Goal: Transaction & Acquisition: Purchase product/service

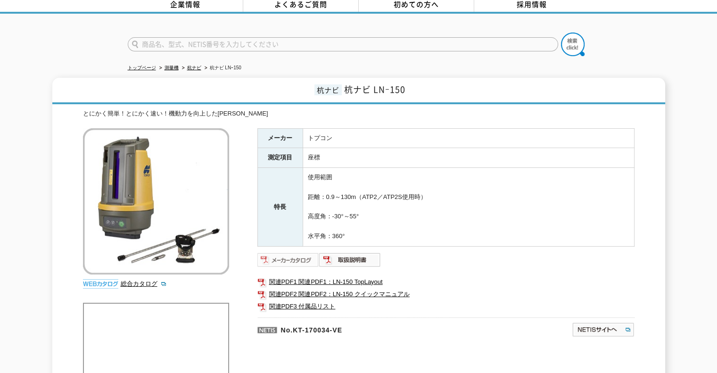
click at [304, 252] on img at bounding box center [288, 259] width 62 height 15
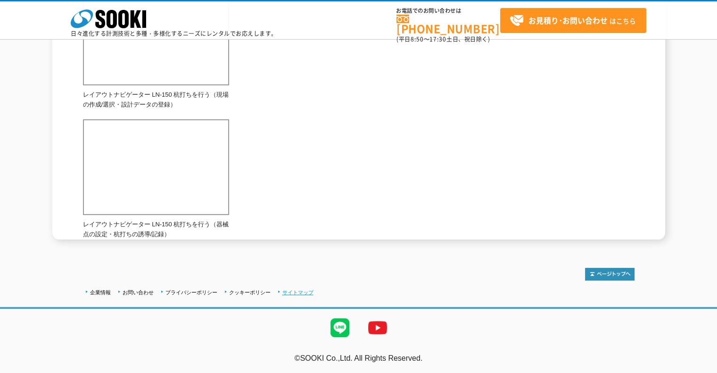
scroll to position [293, 0]
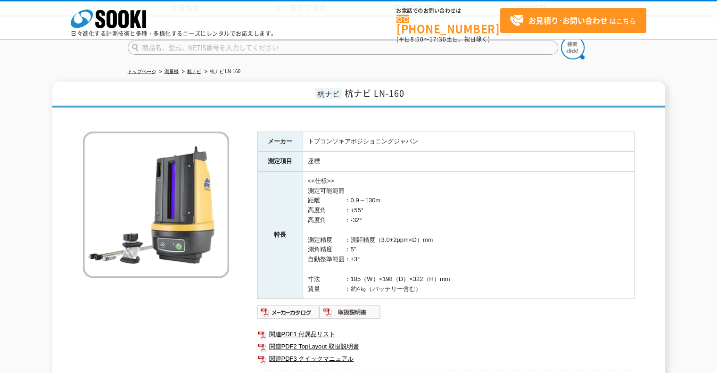
scroll to position [169, 0]
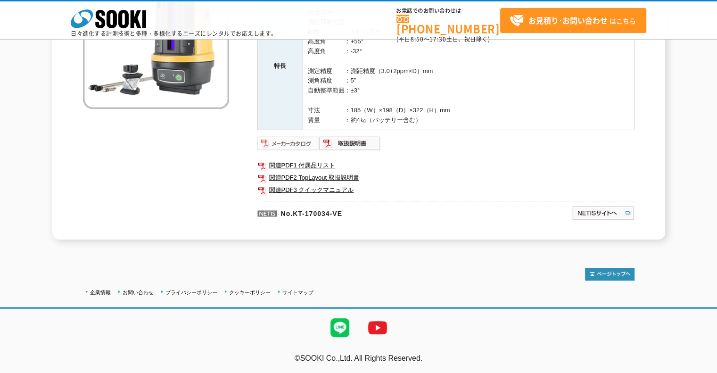
click at [303, 147] on img at bounding box center [288, 143] width 62 height 15
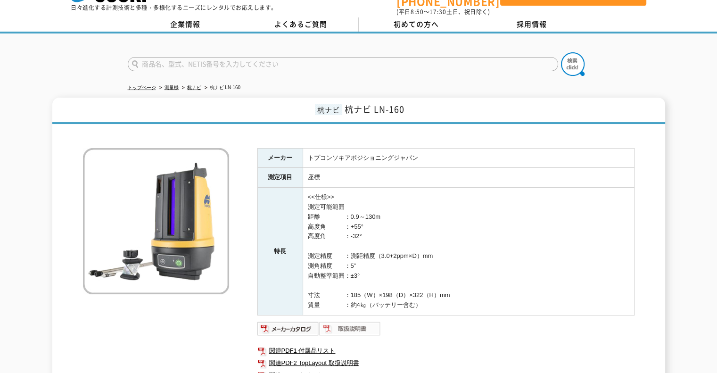
scroll to position [0, 0]
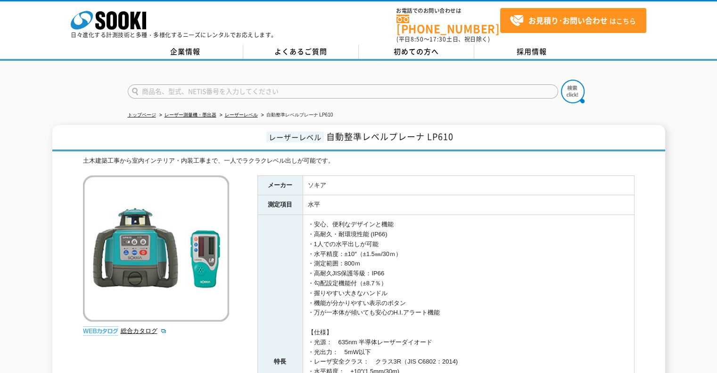
scroll to position [188, 0]
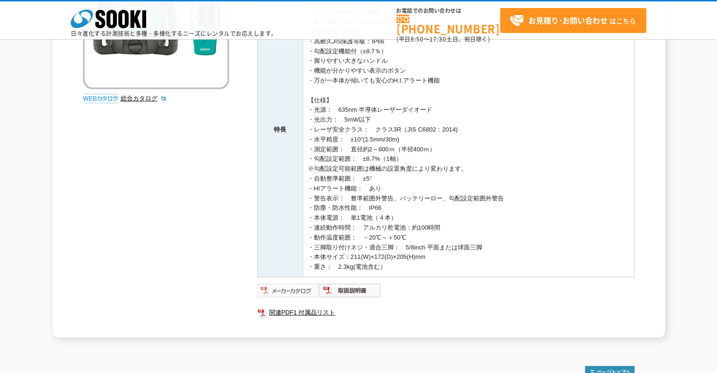
click at [276, 286] on img at bounding box center [288, 290] width 62 height 15
